Goal: Information Seeking & Learning: Check status

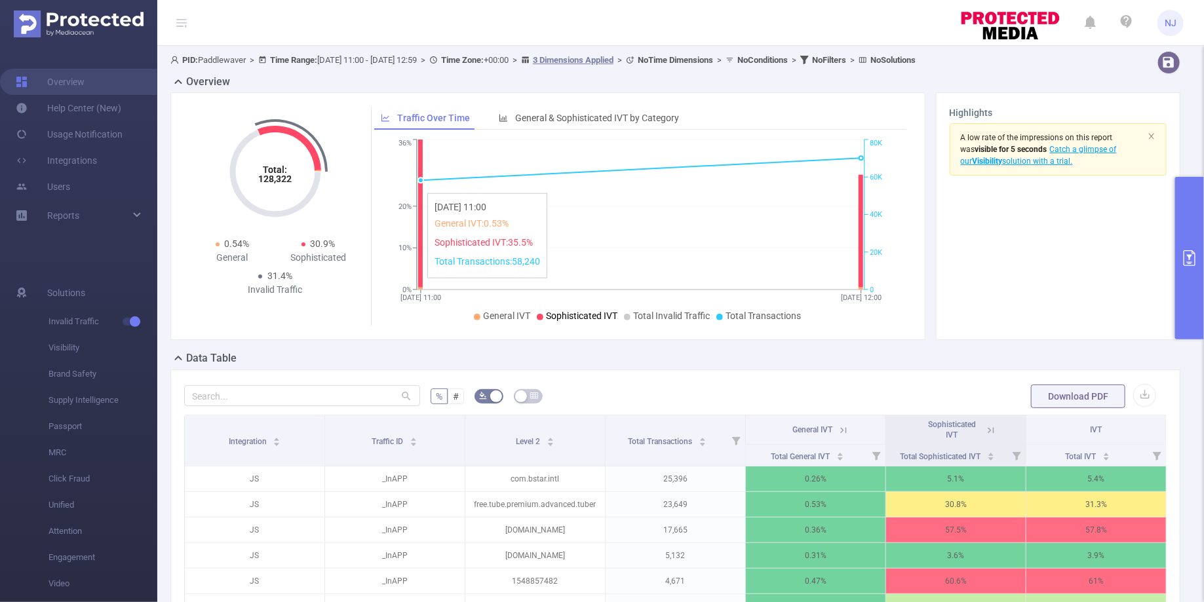
scroll to position [190, 0]
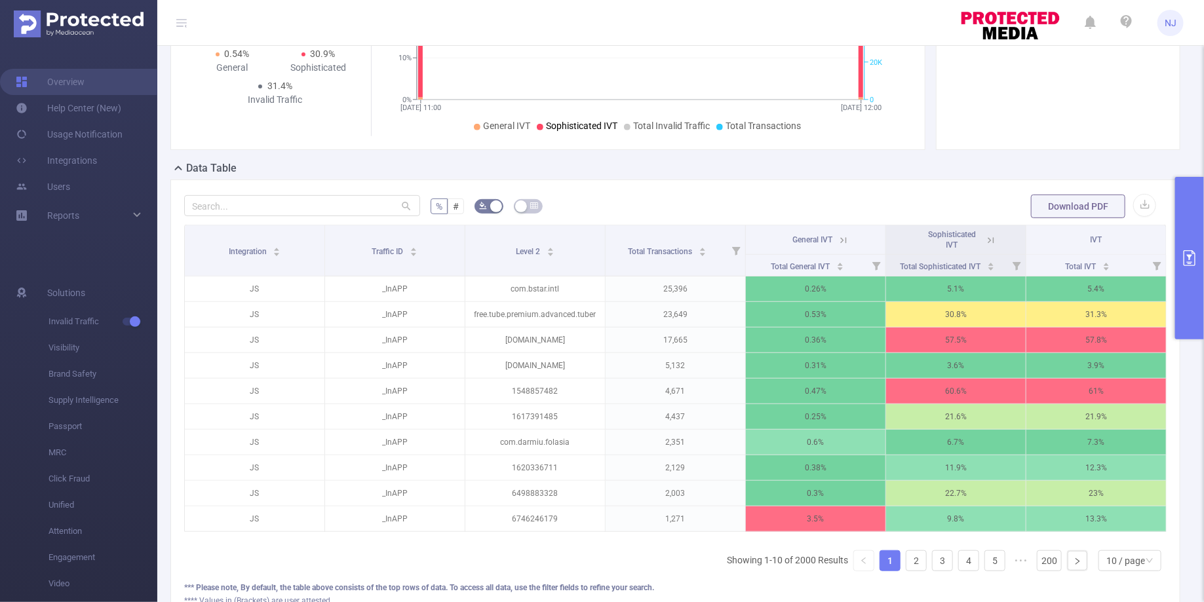
click at [992, 236] on icon at bounding box center [991, 241] width 12 height 12
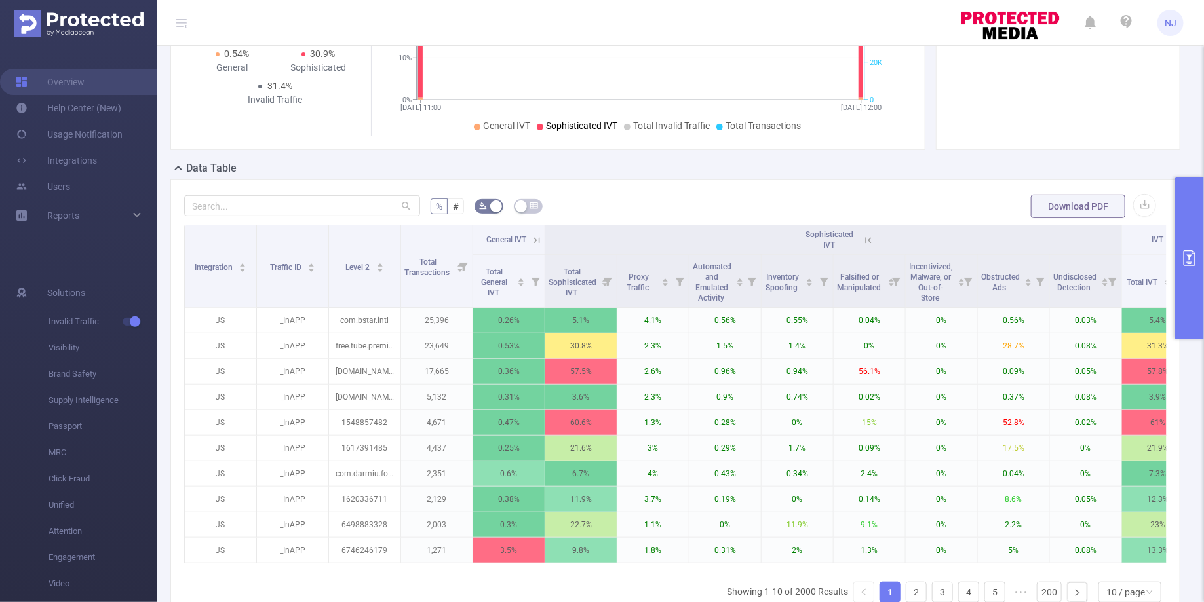
scroll to position [222, 0]
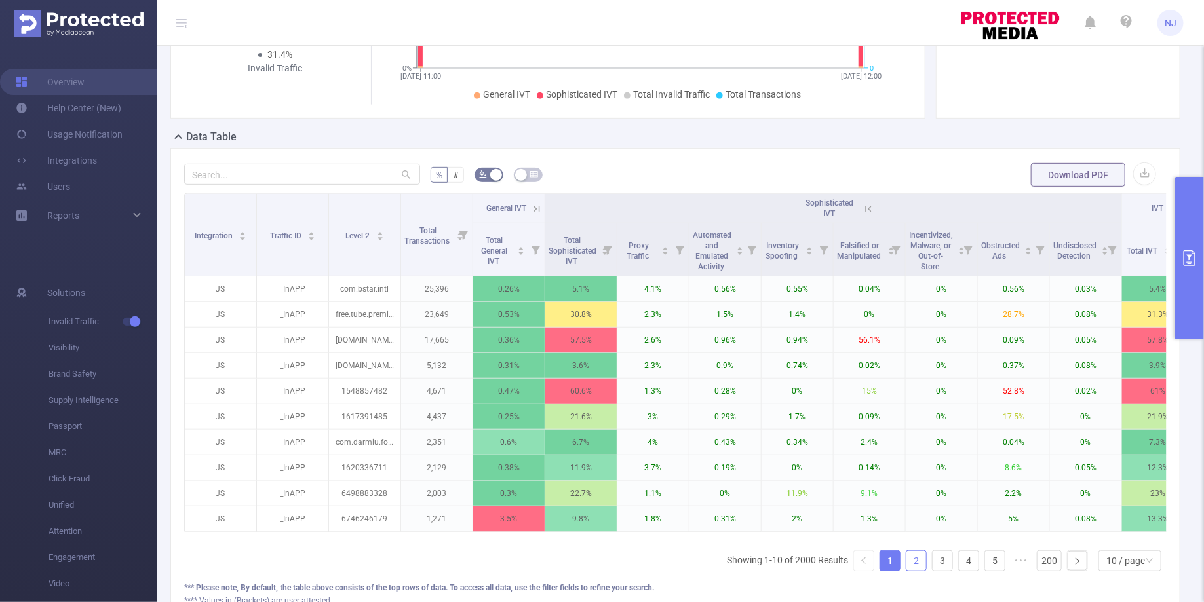
click at [919, 557] on link "2" at bounding box center [916, 561] width 20 height 20
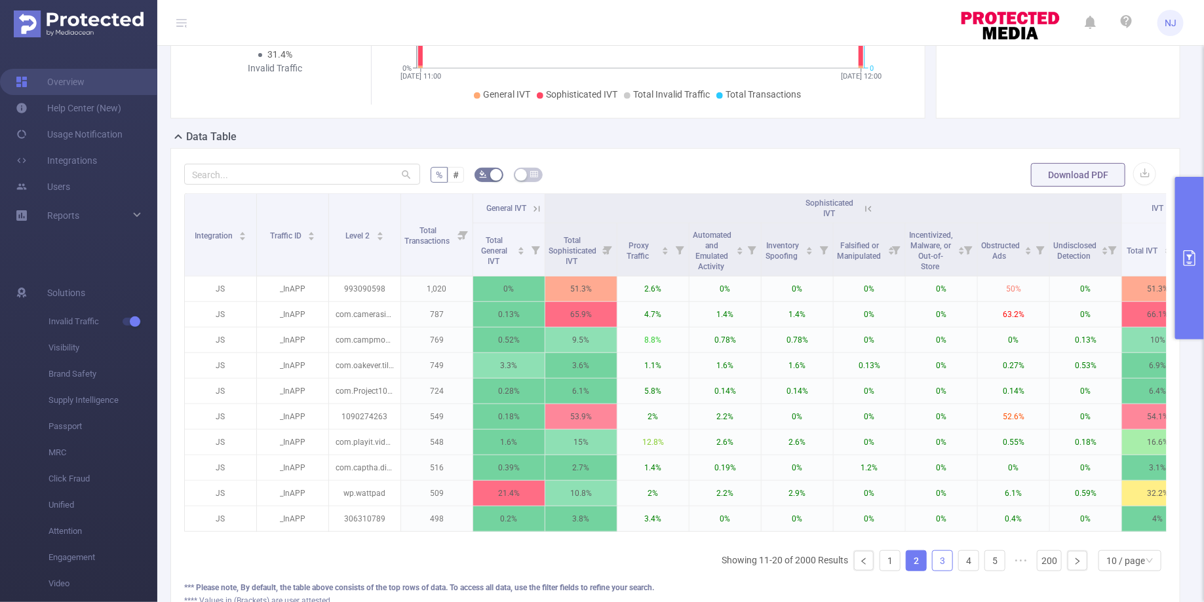
click at [940, 555] on link "3" at bounding box center [943, 561] width 20 height 20
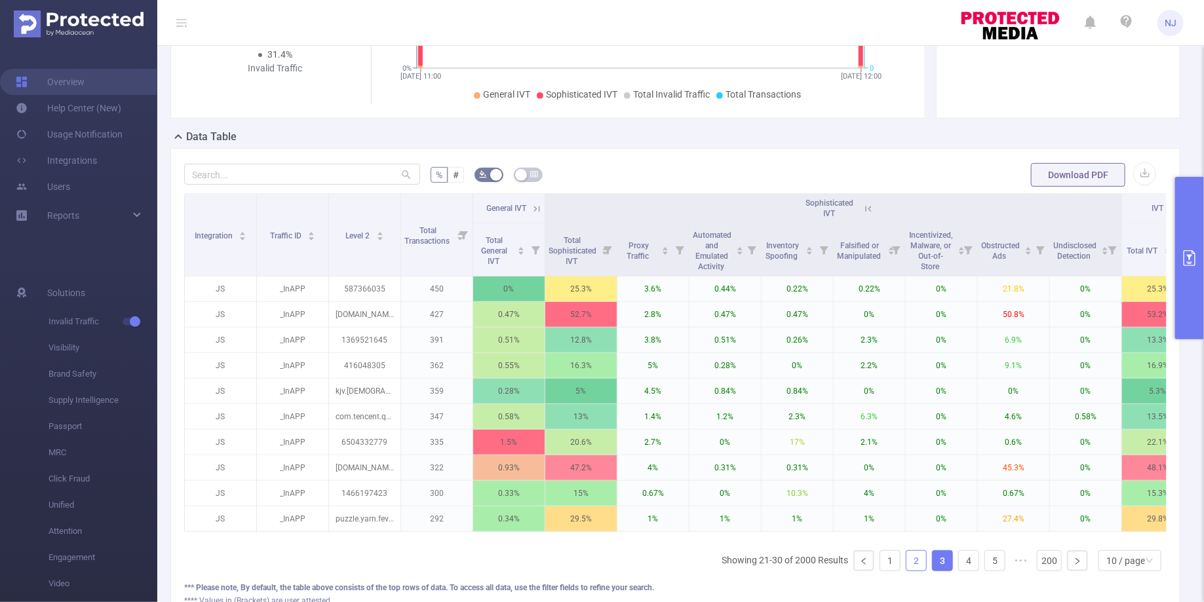
click at [924, 556] on link "2" at bounding box center [916, 561] width 20 height 20
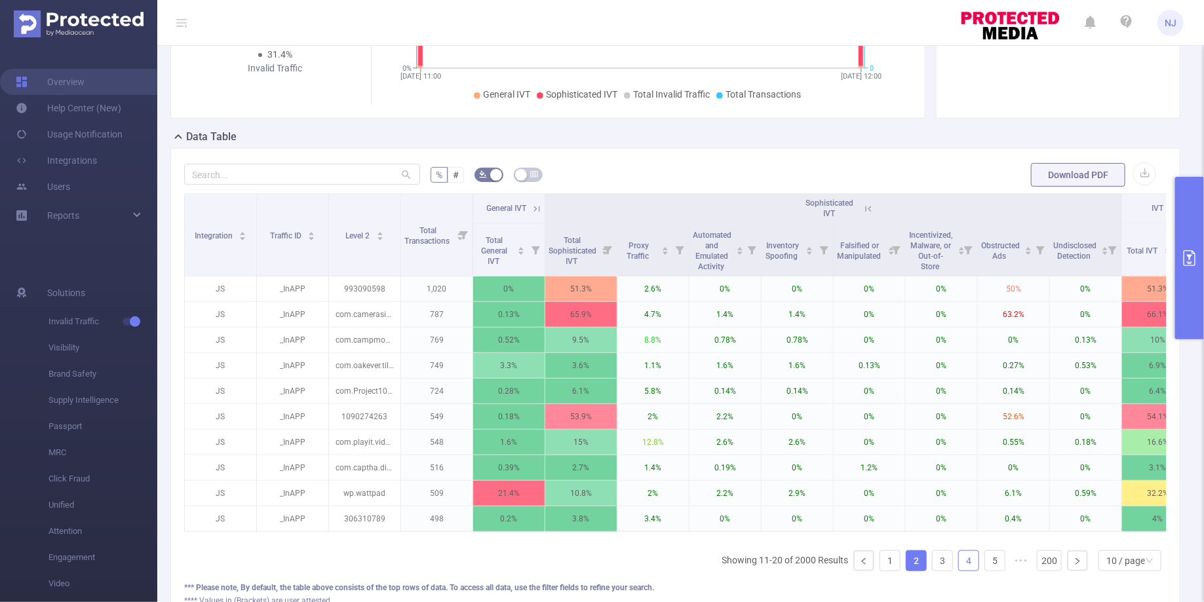
click at [963, 558] on link "4" at bounding box center [969, 561] width 20 height 20
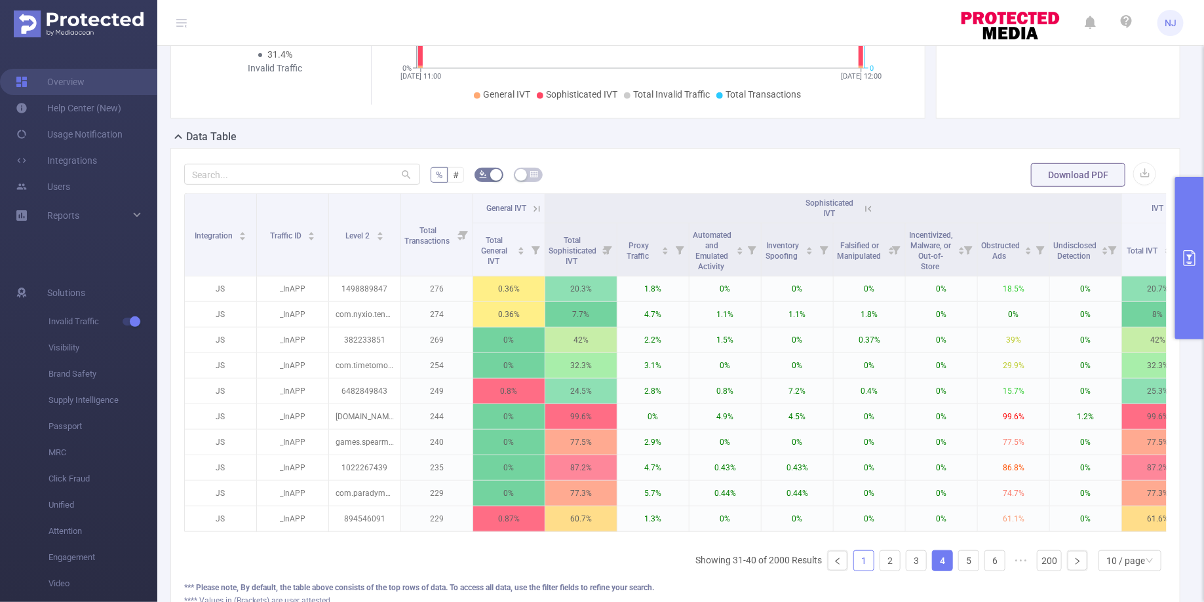
click at [864, 560] on link "1" at bounding box center [864, 561] width 20 height 20
click at [841, 560] on icon "icon: left" at bounding box center [838, 562] width 8 height 8
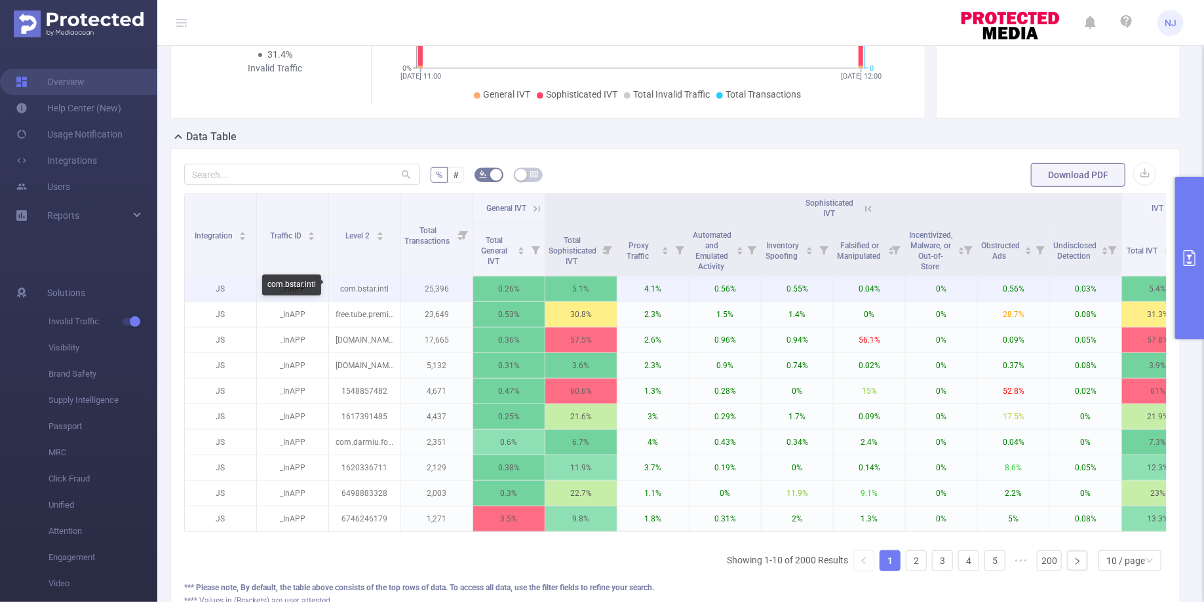
click at [366, 289] on p "com.bstar.intl" at bounding box center [364, 289] width 71 height 25
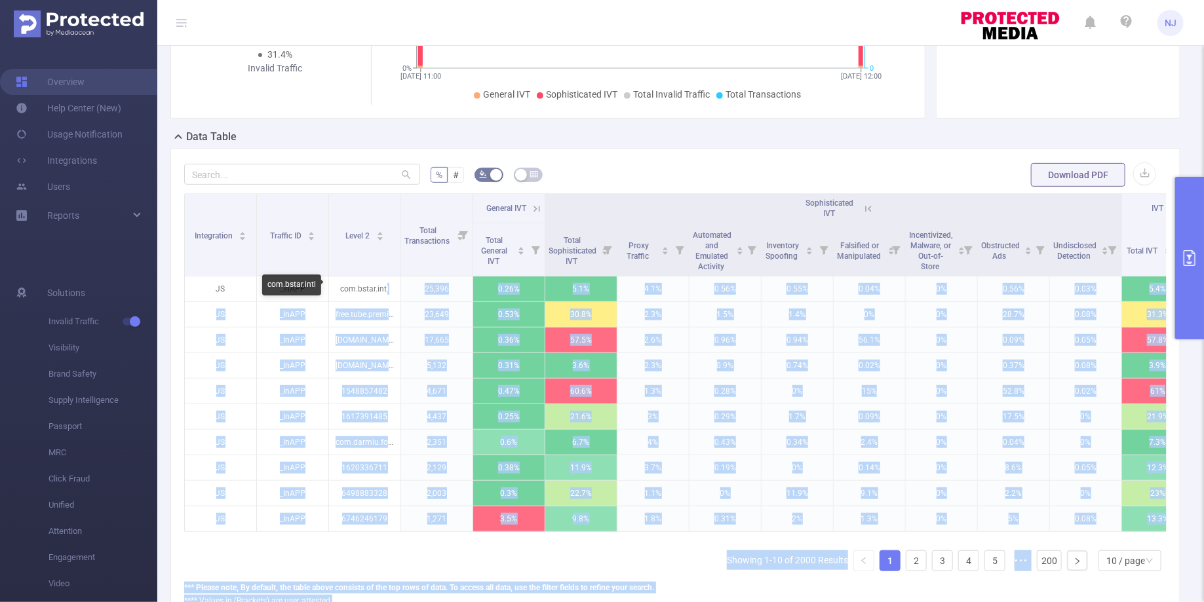
drag, startPoint x: 386, startPoint y: 285, endPoint x: 320, endPoint y: 284, distance: 65.5
click at [320, 284] on body "NJ Overview Help Center (New) Usage Notification Integrations Users Reports Sol…" at bounding box center [602, 301] width 1204 height 602
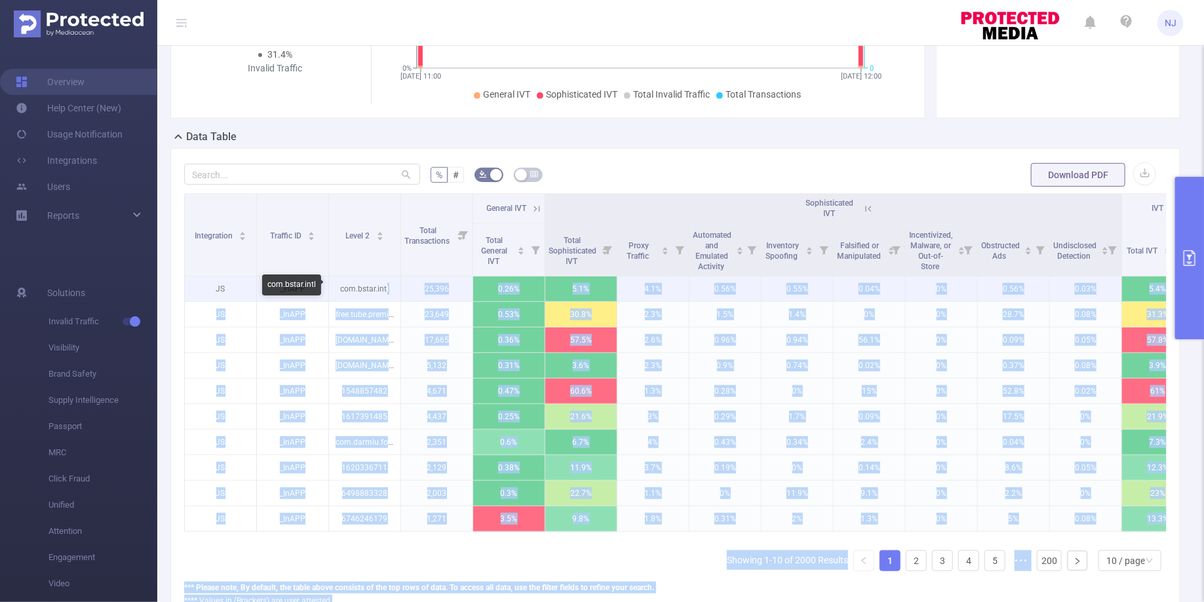
click at [389, 290] on p "com.bstar.intl" at bounding box center [364, 289] width 71 height 25
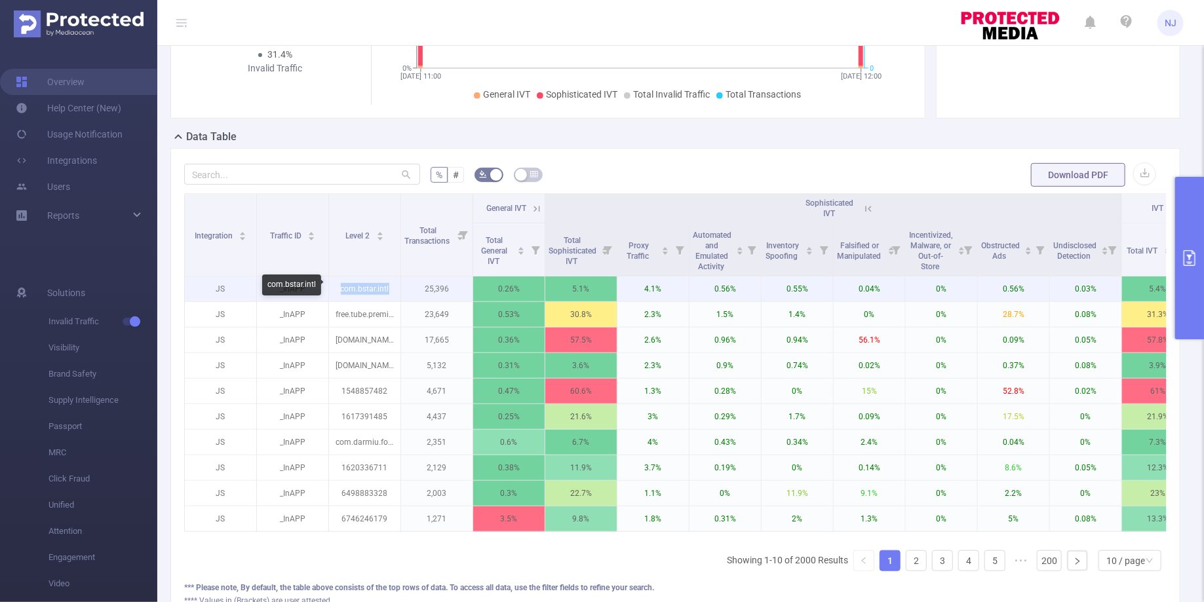
drag, startPoint x: 388, startPoint y: 288, endPoint x: 339, endPoint y: 286, distance: 49.2
click at [339, 286] on p "com.bstar.intl" at bounding box center [364, 289] width 71 height 25
copy p "com.bstar.intl"
